Goal: Transaction & Acquisition: Obtain resource

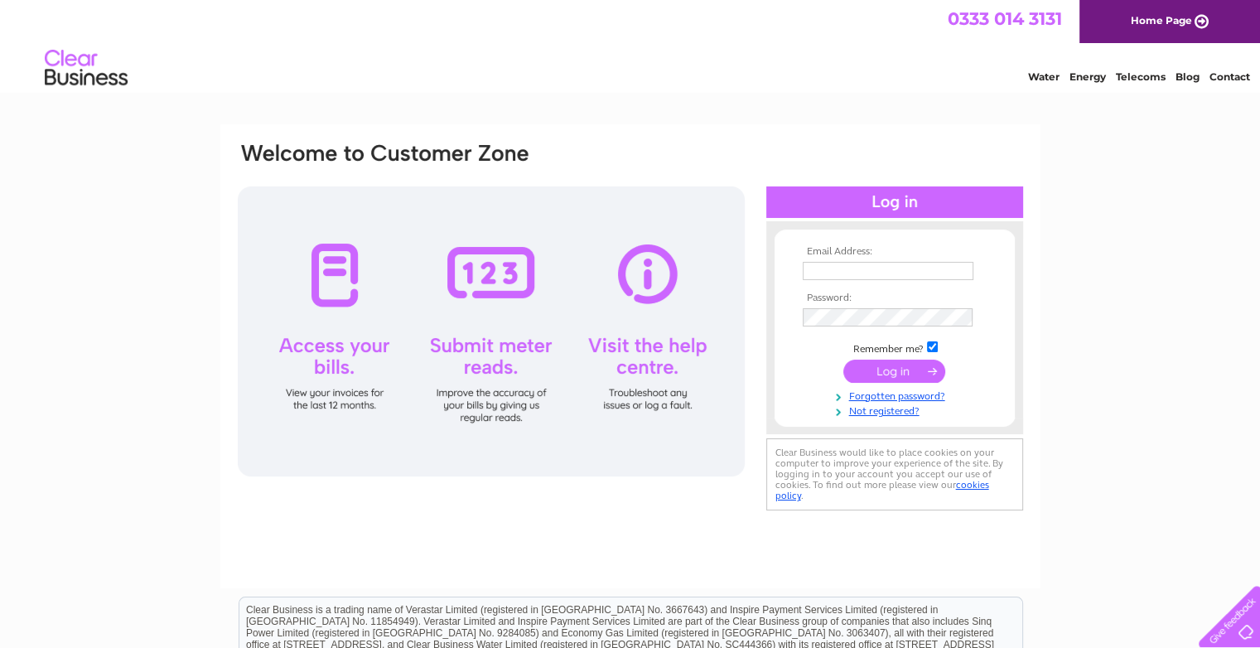
type input "scottmotors1@msn.com"
click at [891, 369] on input "submit" at bounding box center [894, 371] width 102 height 23
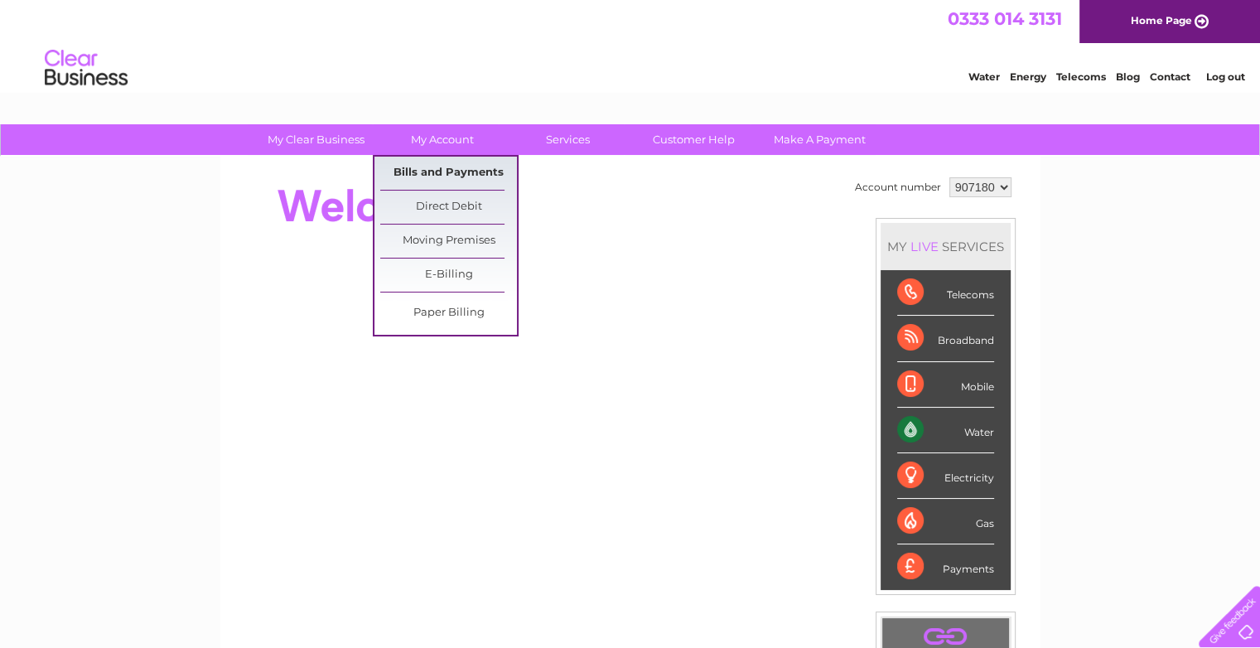
click at [446, 168] on link "Bills and Payments" at bounding box center [448, 173] width 137 height 33
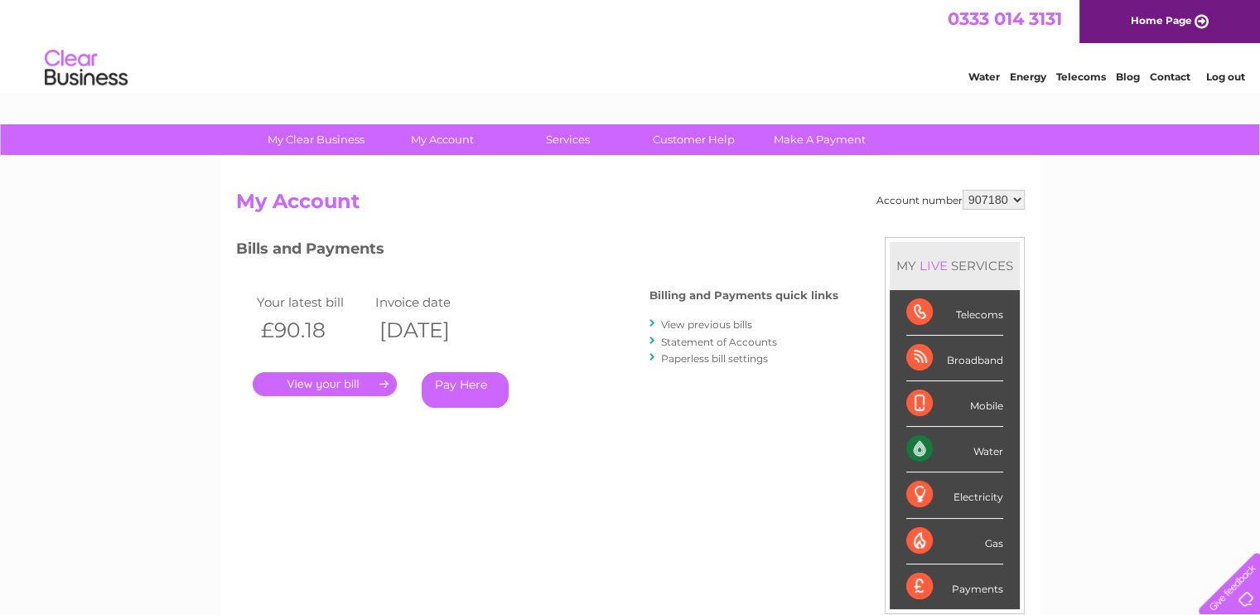
click at [586, 416] on div "Your latest bill Invoice date £90.18 02/10/2025 . Pay Here" at bounding box center [418, 352] width 365 height 157
click at [322, 385] on link "." at bounding box center [325, 384] width 144 height 24
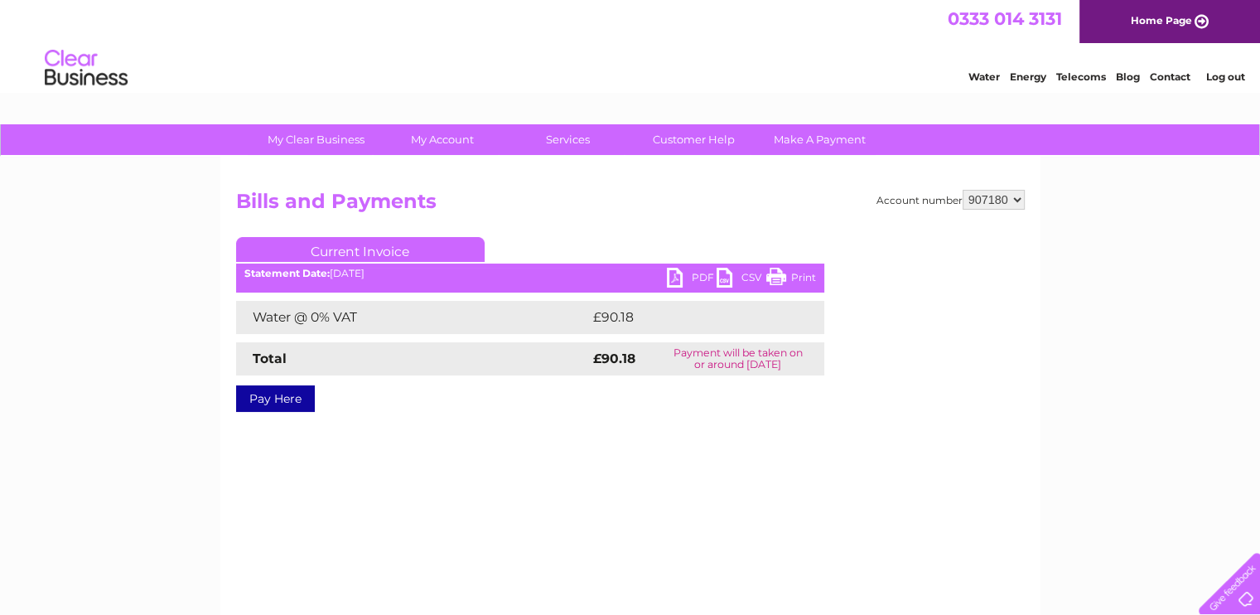
click at [676, 274] on link "PDF" at bounding box center [692, 280] width 50 height 24
